Goal: Find specific page/section: Find specific page/section

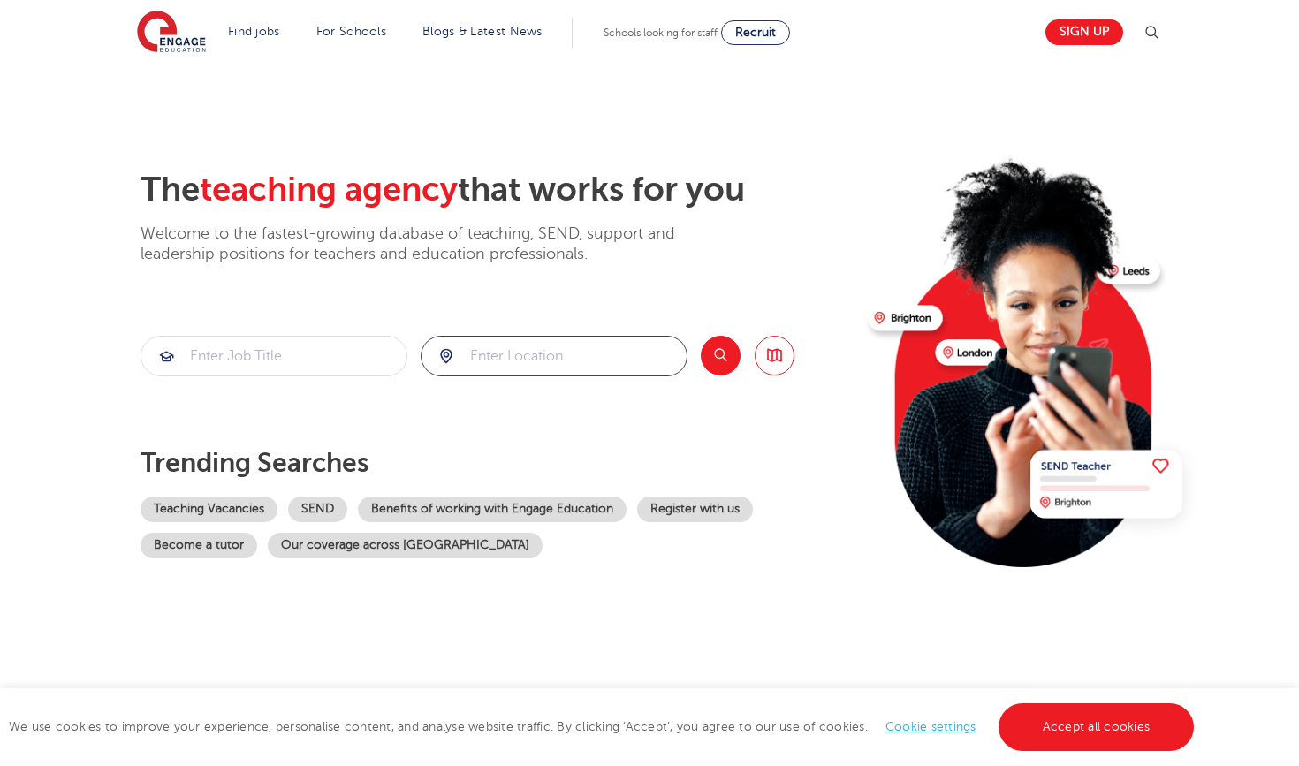
click at [496, 342] on input "search" at bounding box center [554, 356] width 265 height 39
click at [593, 414] on li "Bradford" at bounding box center [554, 407] width 253 height 35
type input "Bradford"
click at [716, 345] on button "Search" at bounding box center [721, 356] width 40 height 40
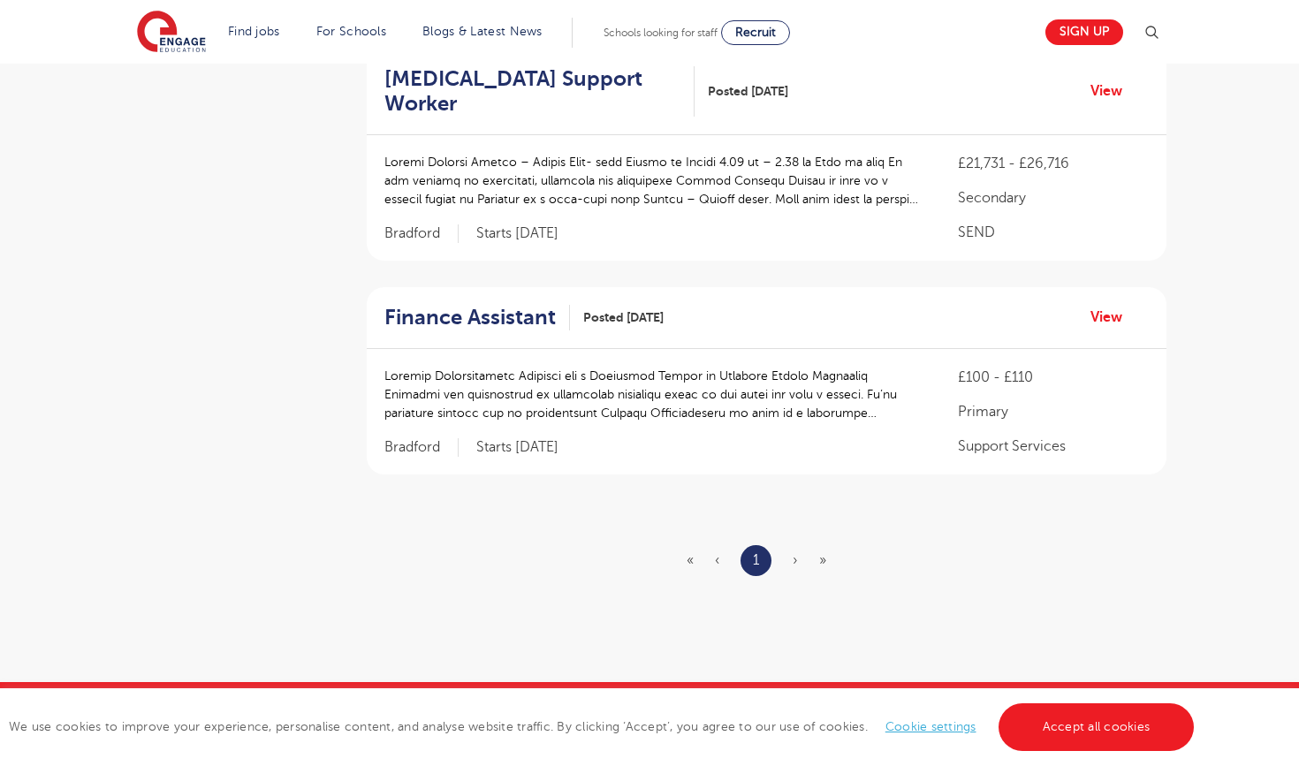
scroll to position [443, 0]
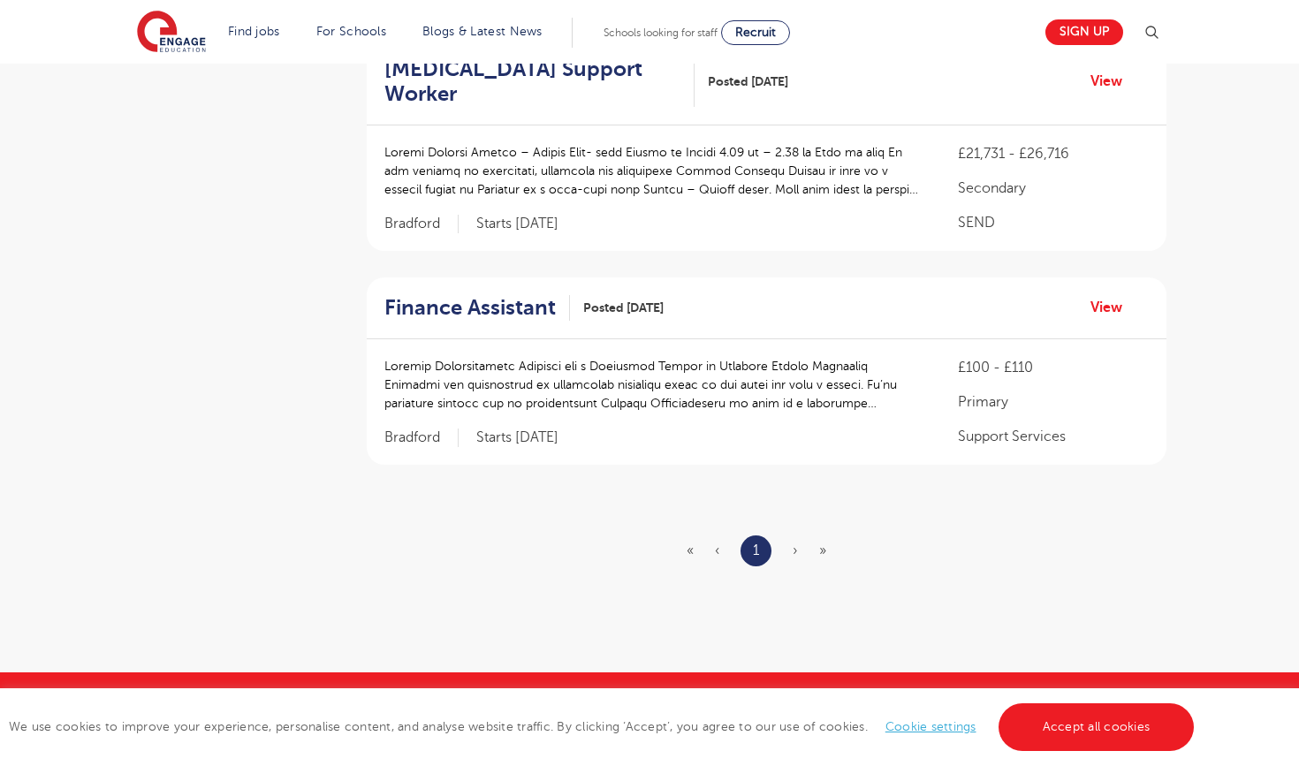
click at [795, 543] on span "›" at bounding box center [795, 551] width 5 height 16
click at [824, 543] on span "»" at bounding box center [822, 551] width 7 height 16
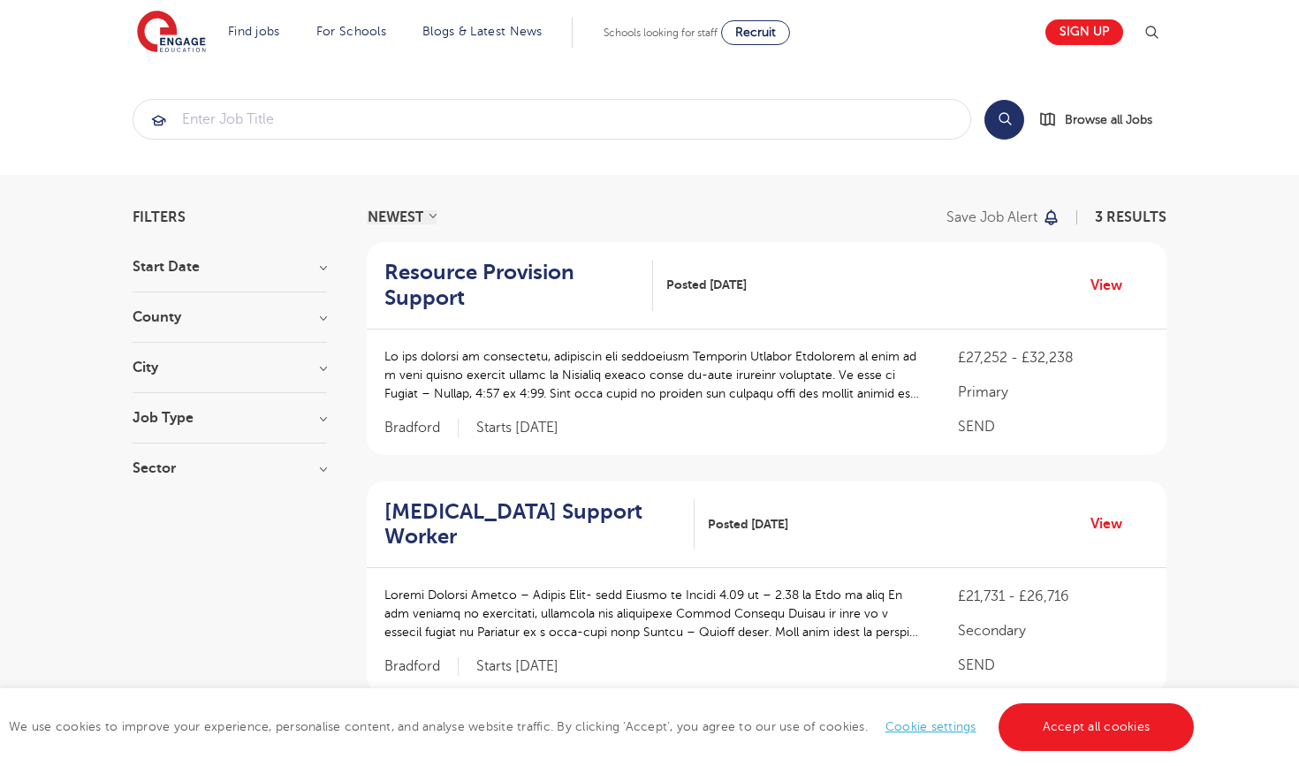
scroll to position [0, 0]
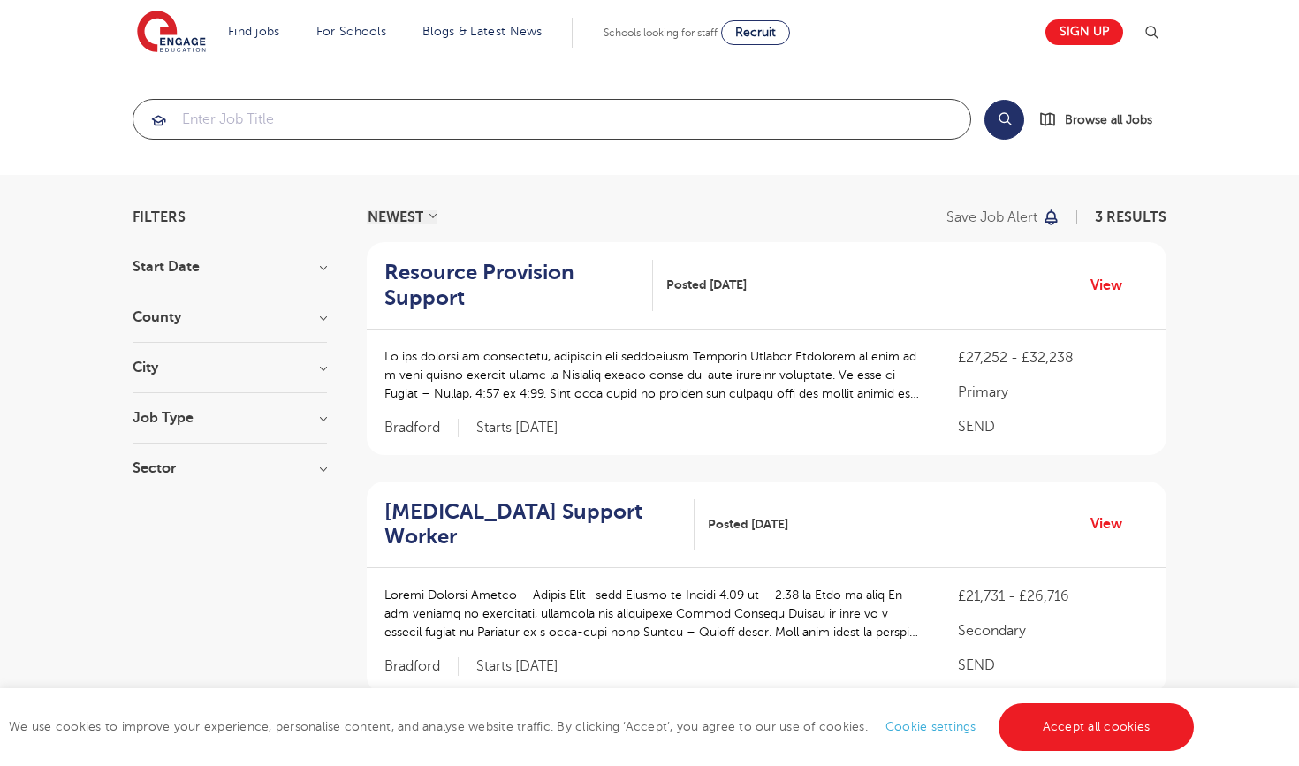
click at [755, 123] on input "search" at bounding box center [551, 119] width 837 height 39
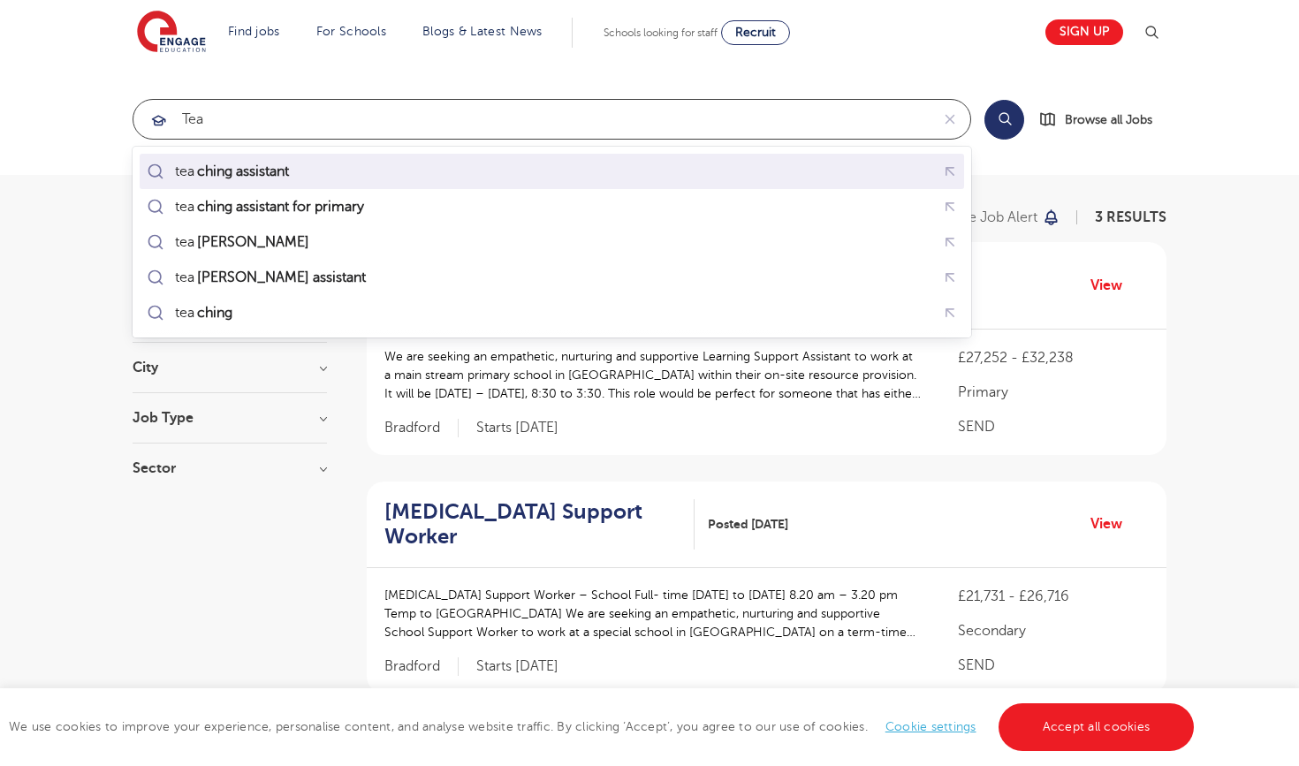
click at [587, 178] on div "tea ching assistant" at bounding box center [552, 171] width 818 height 27
type input "teaching assistant"
